Goal: Transaction & Acquisition: Purchase product/service

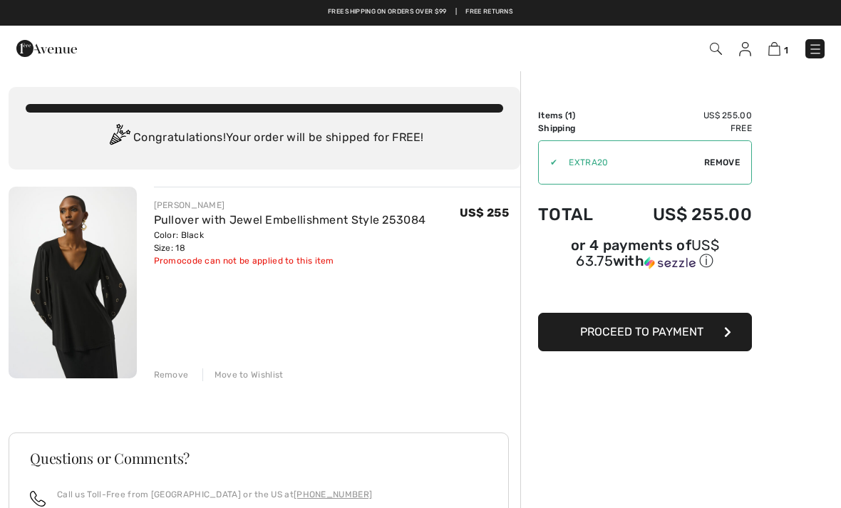
click at [594, 335] on span "Proceed to Payment" at bounding box center [641, 332] width 123 height 14
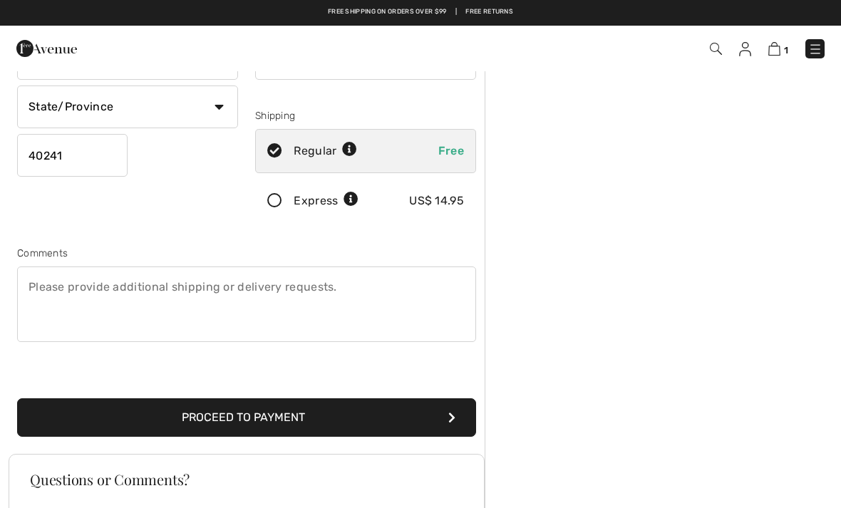
scroll to position [213, 0]
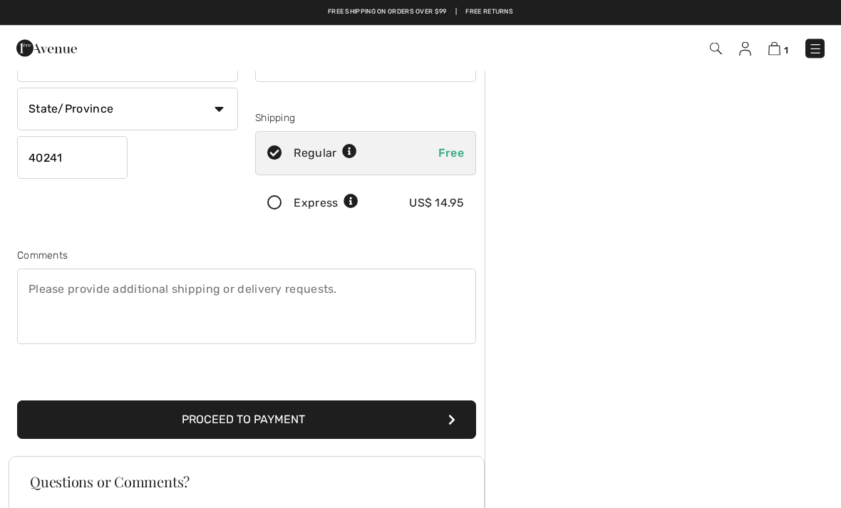
click at [281, 205] on icon at bounding box center [275, 204] width 38 height 15
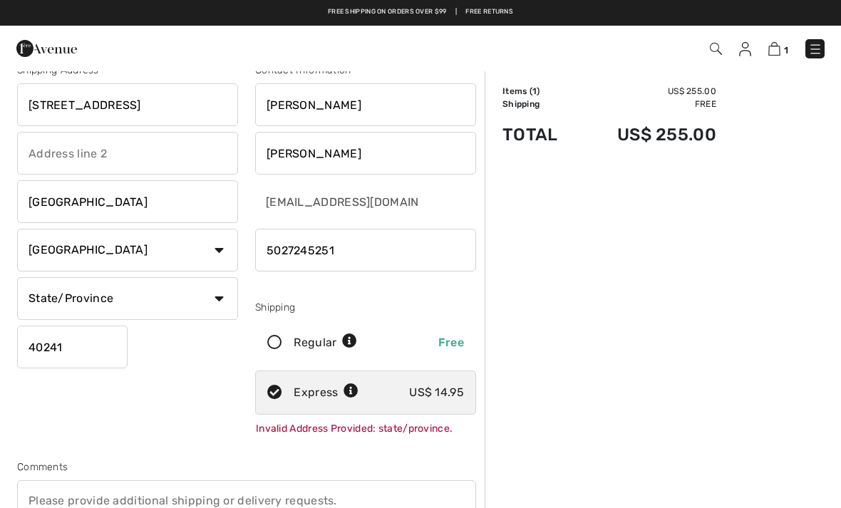
scroll to position [0, 0]
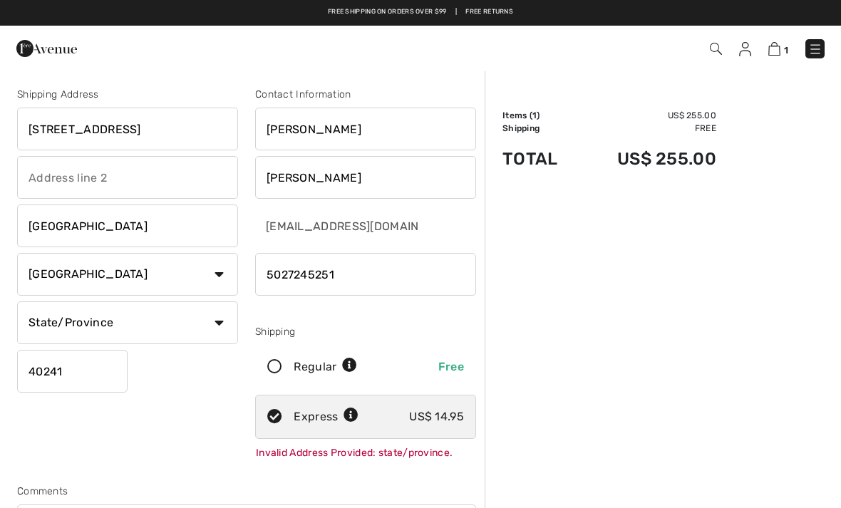
click at [199, 322] on select "State/Province Alabama Alaska American Samoa Arizona Arkansas California Colora…" at bounding box center [127, 322] width 221 height 43
select select "KY"
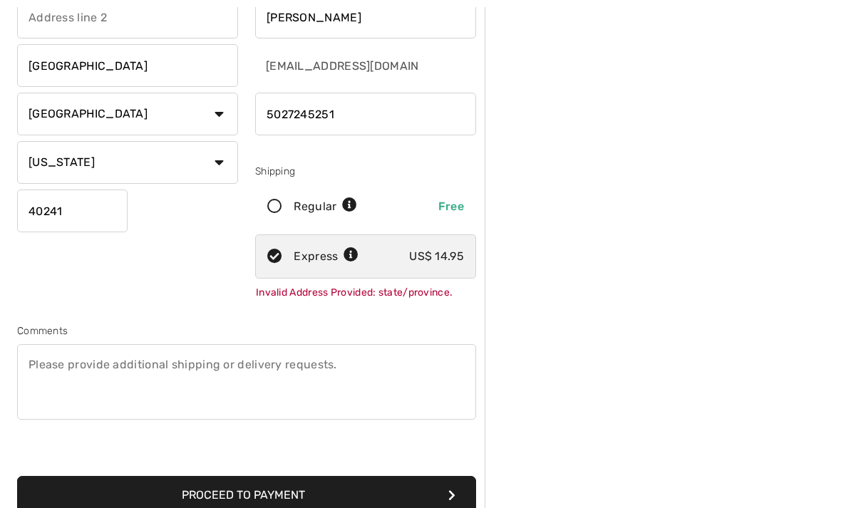
scroll to position [194, 0]
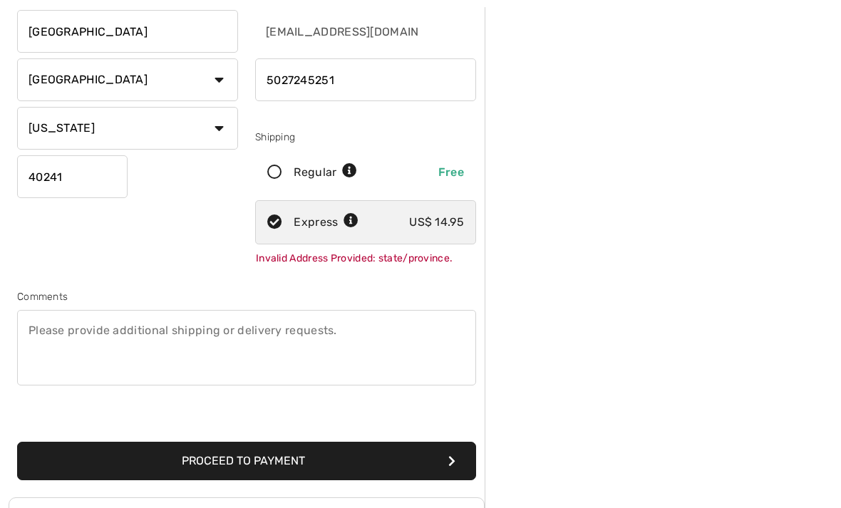
click at [251, 465] on button "Proceed to Payment" at bounding box center [246, 461] width 459 height 38
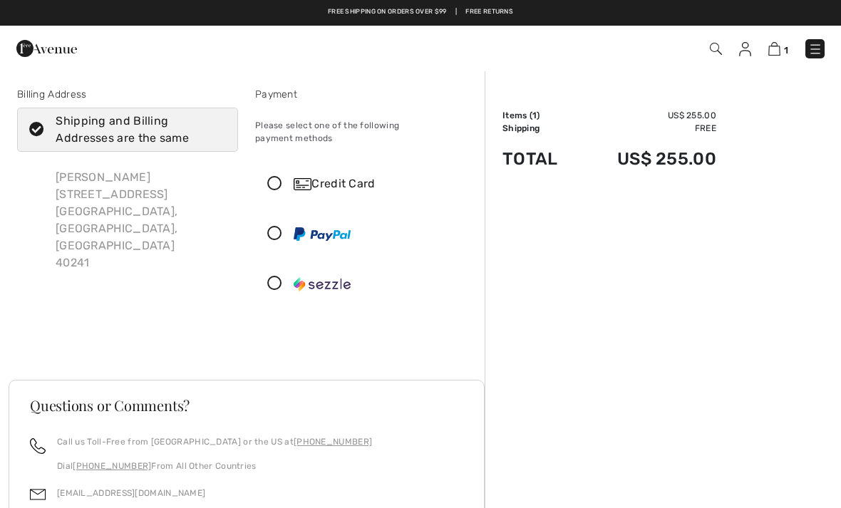
click at [281, 177] on icon at bounding box center [275, 184] width 38 height 15
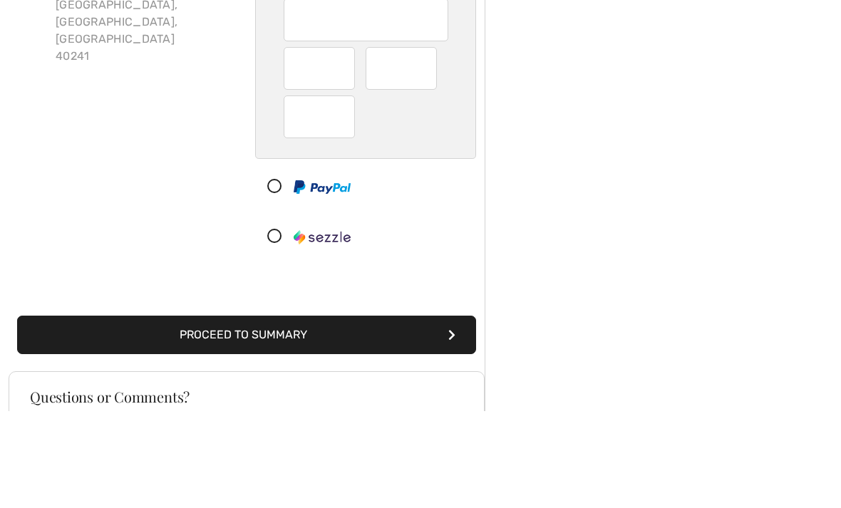
scroll to position [207, 0]
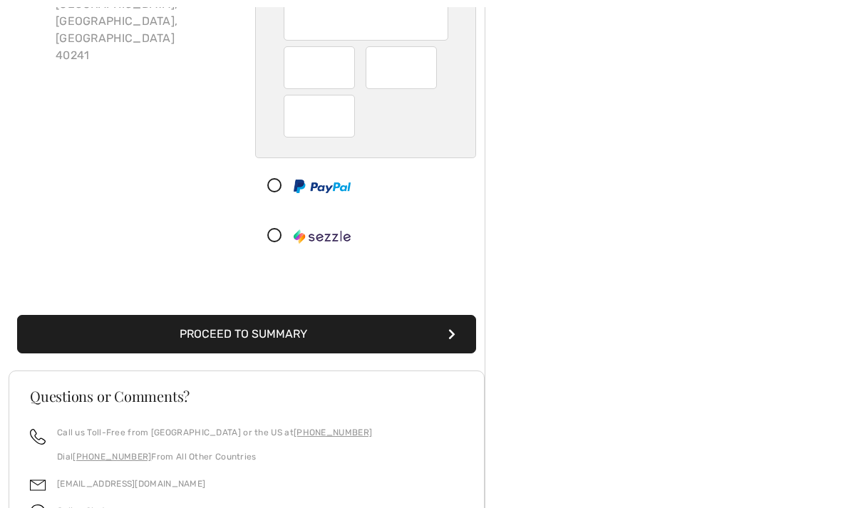
click at [372, 325] on button "Proceed to Summary" at bounding box center [246, 334] width 459 height 38
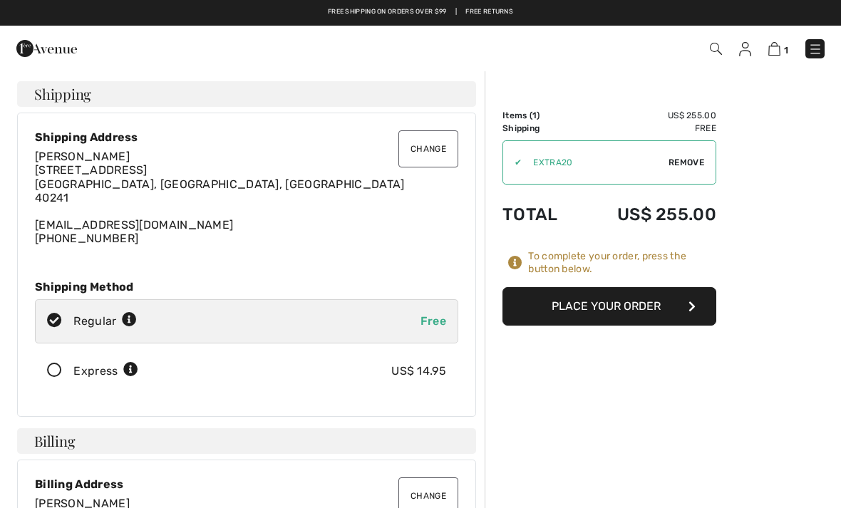
click at [594, 315] on button "Place Your Order" at bounding box center [609, 306] width 214 height 38
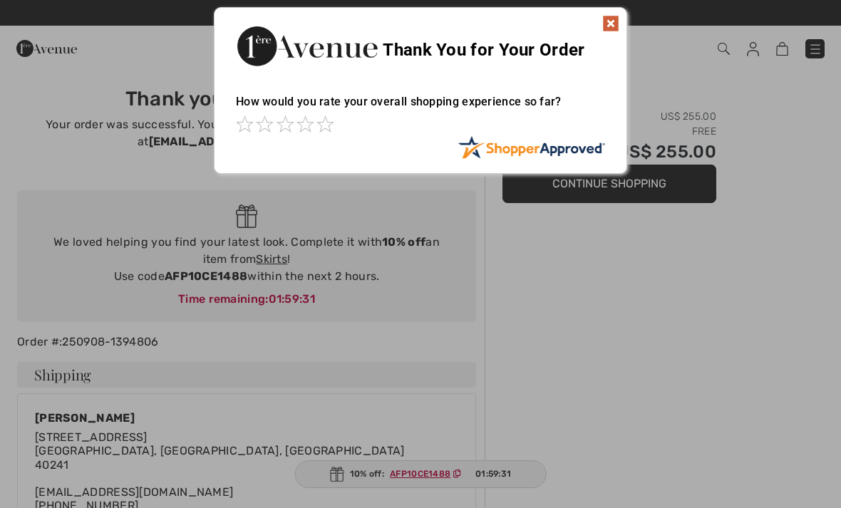
click at [609, 27] on img at bounding box center [610, 23] width 17 height 17
